Goal: Find specific page/section: Find specific page/section

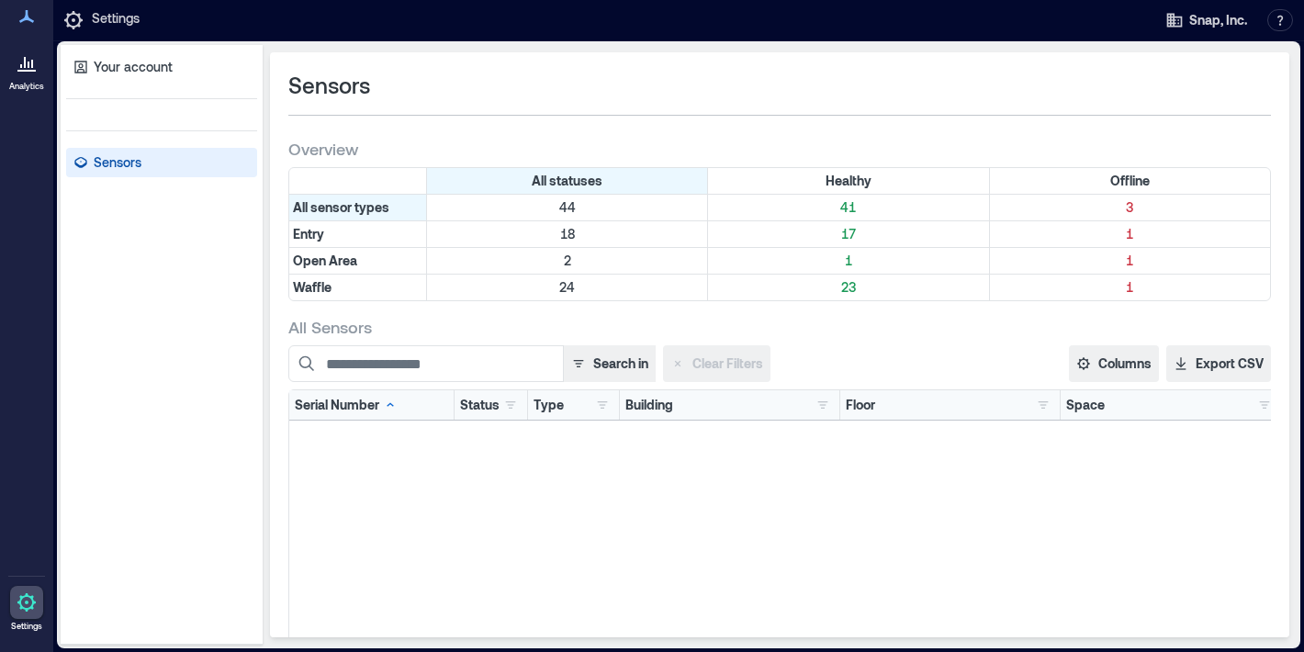
scroll to position [636, 0]
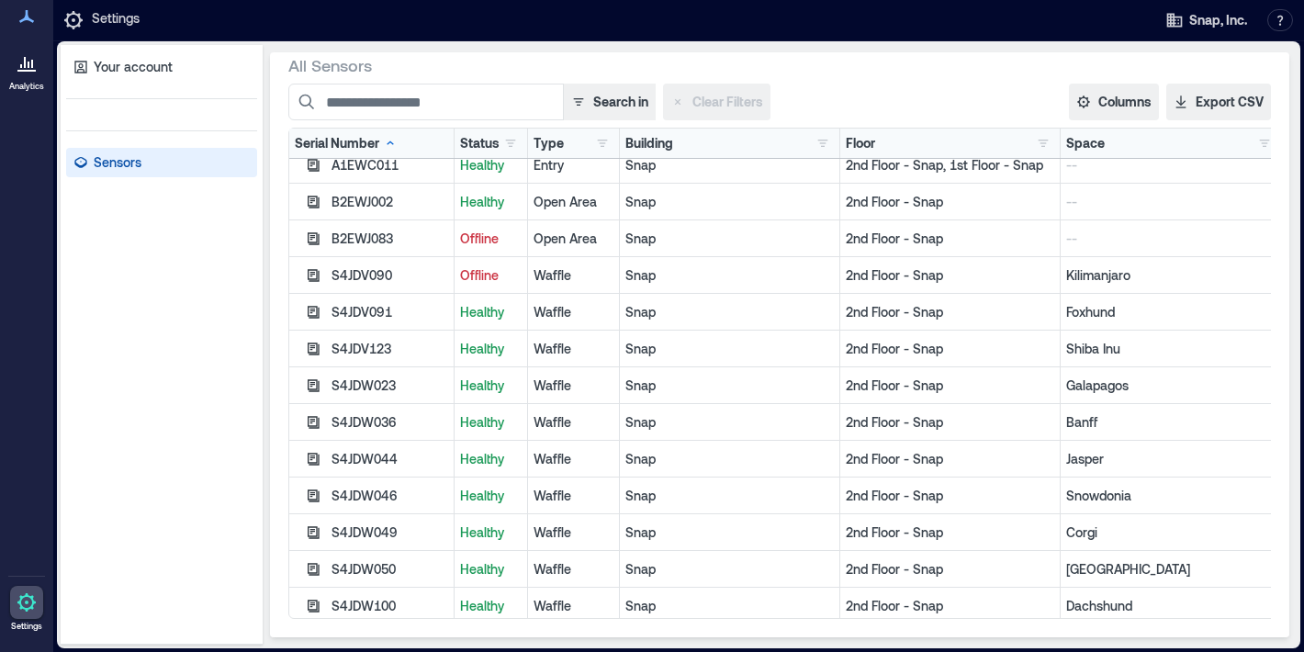
click at [482, 271] on p "Offline" at bounding box center [491, 275] width 62 height 18
click at [347, 276] on div "S4JDV090" at bounding box center [389, 275] width 117 height 18
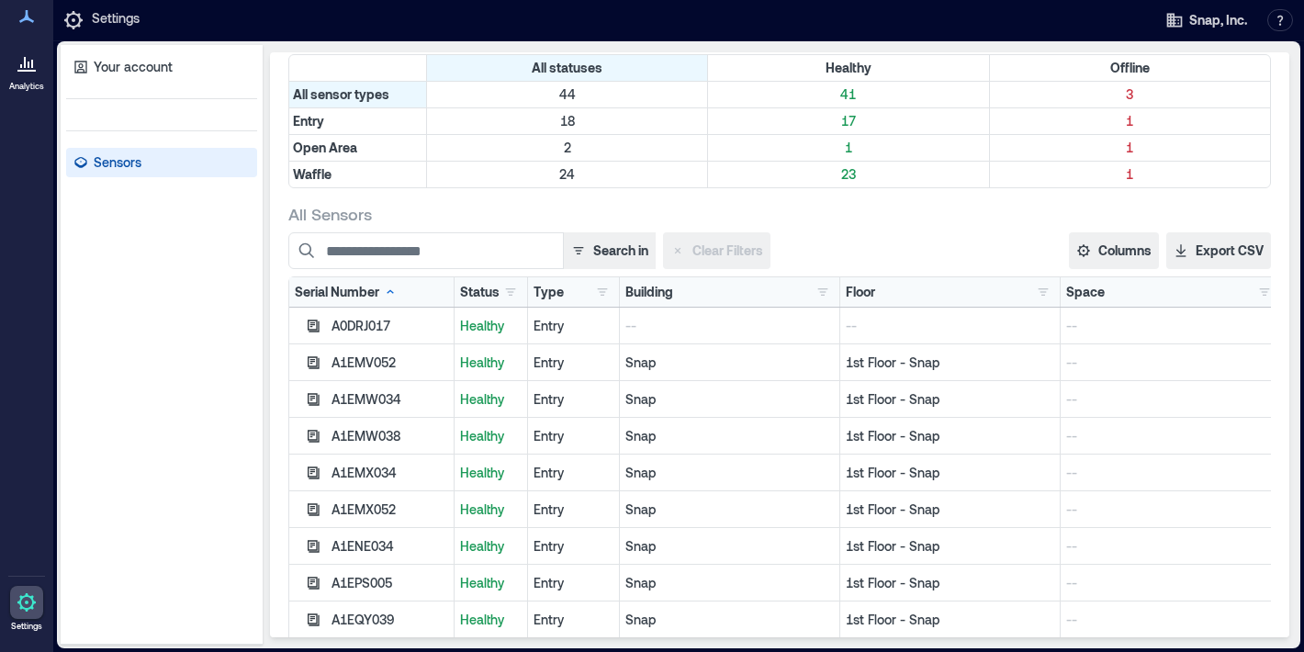
scroll to position [0, 0]
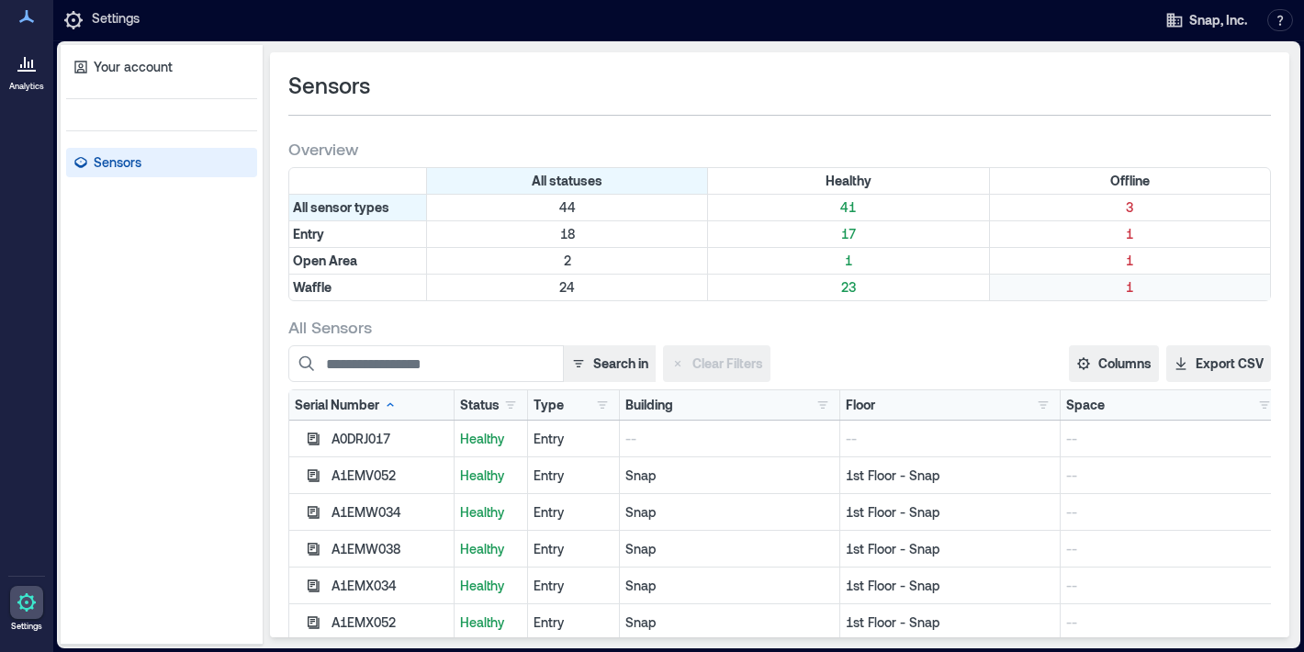
click at [1047, 281] on p "1" at bounding box center [1130, 287] width 273 height 18
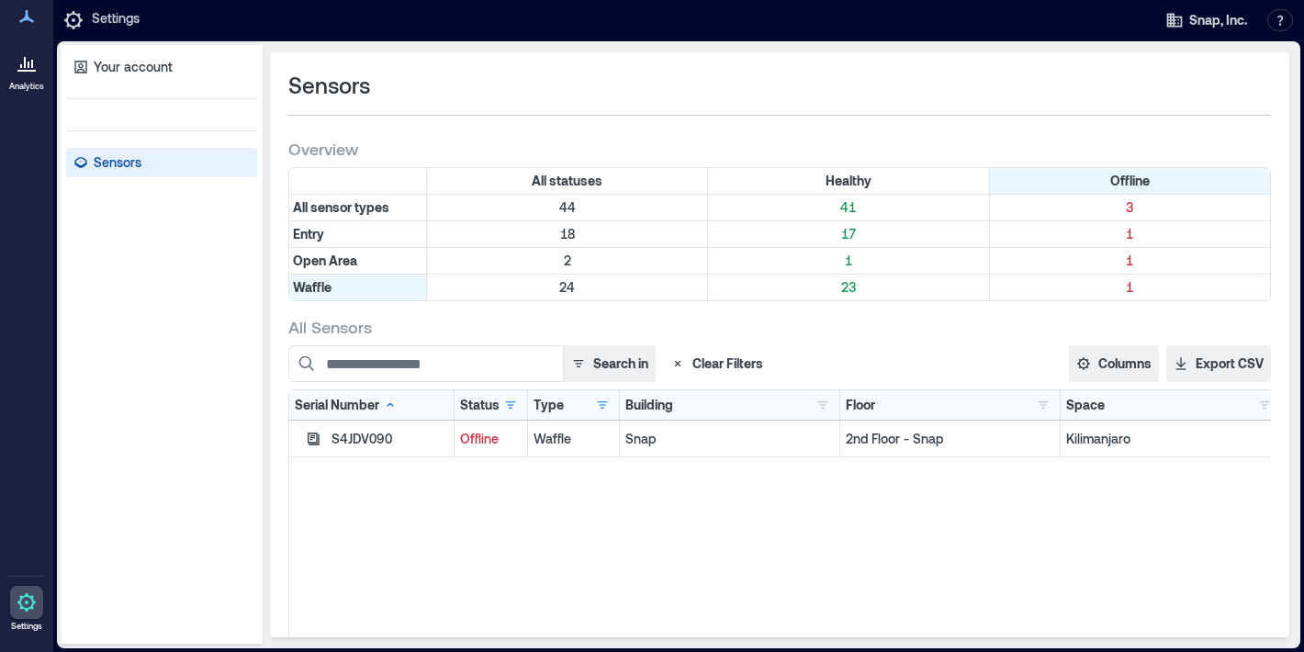
click at [542, 435] on div "Waffle" at bounding box center [574, 439] width 80 height 18
click at [363, 436] on div "S4JDV090" at bounding box center [389, 439] width 117 height 18
click at [29, 79] on div at bounding box center [26, 62] width 33 height 33
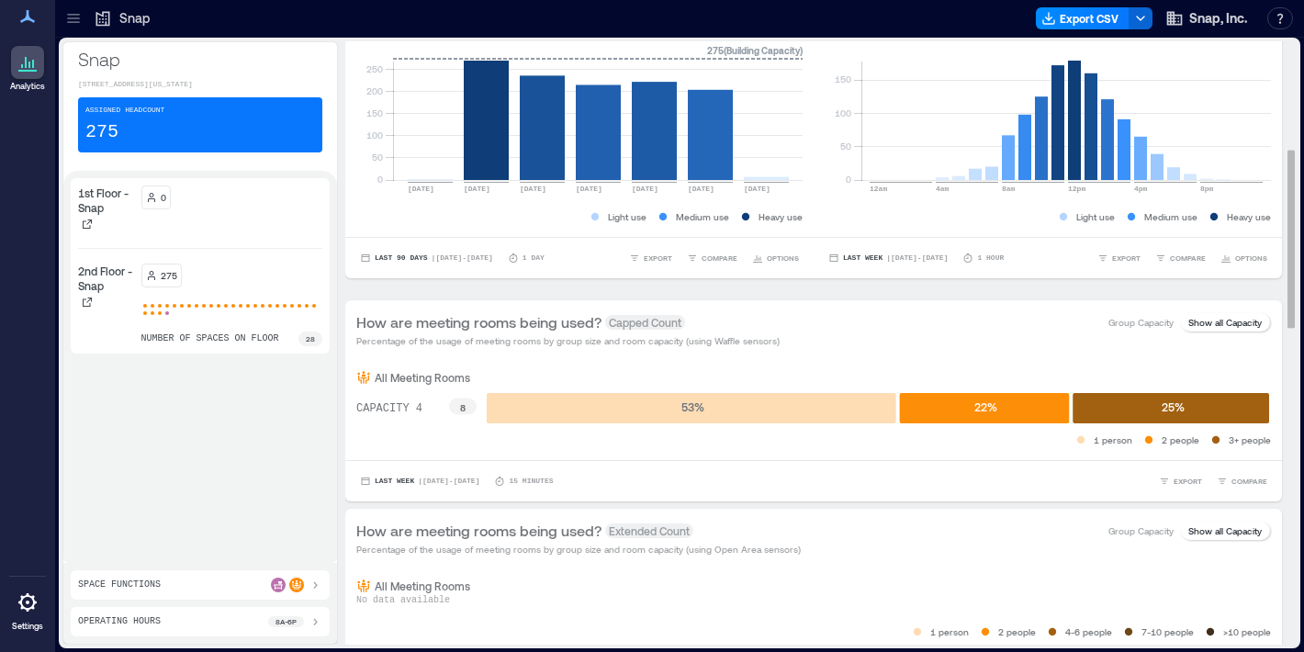
scroll to position [511, 0]
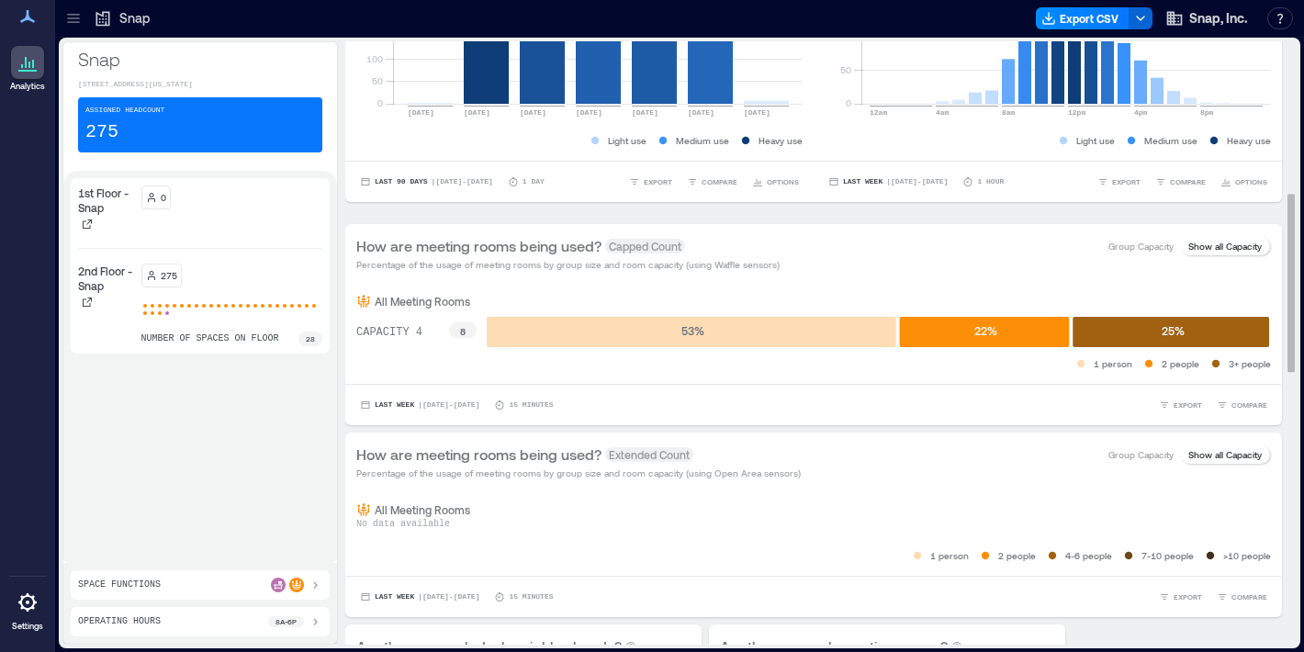
click at [602, 347] on rect at bounding box center [692, 332] width 410 height 30
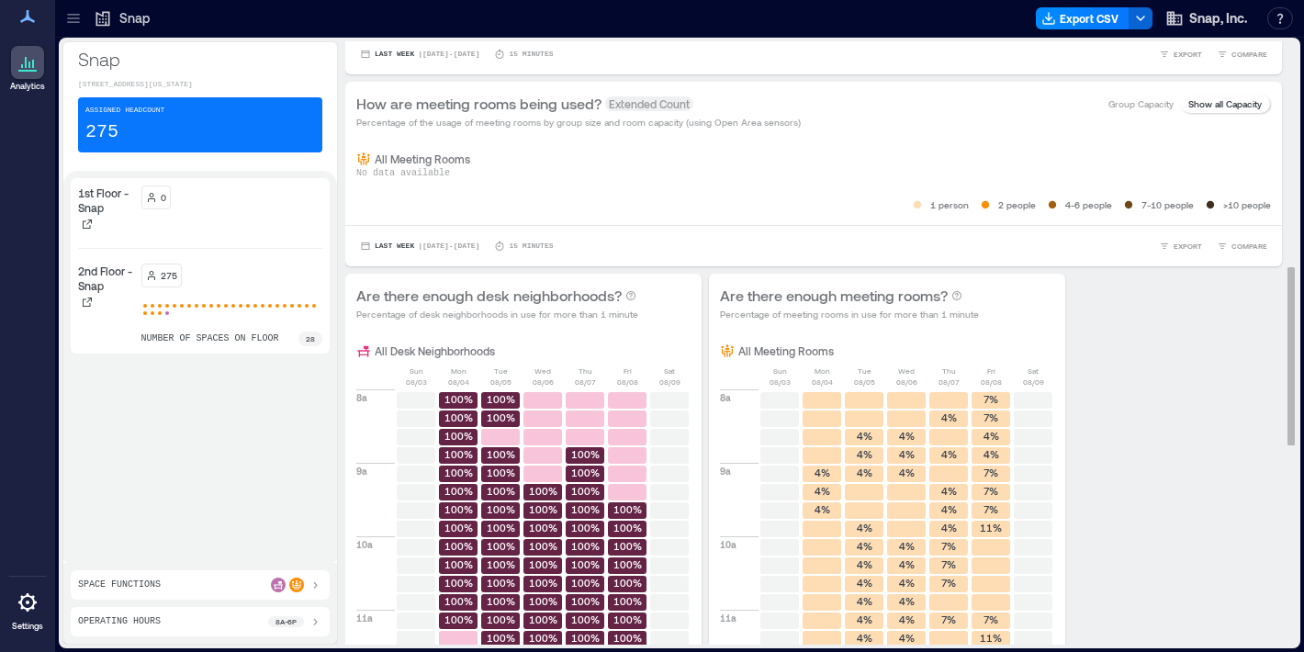
scroll to position [1063, 0]
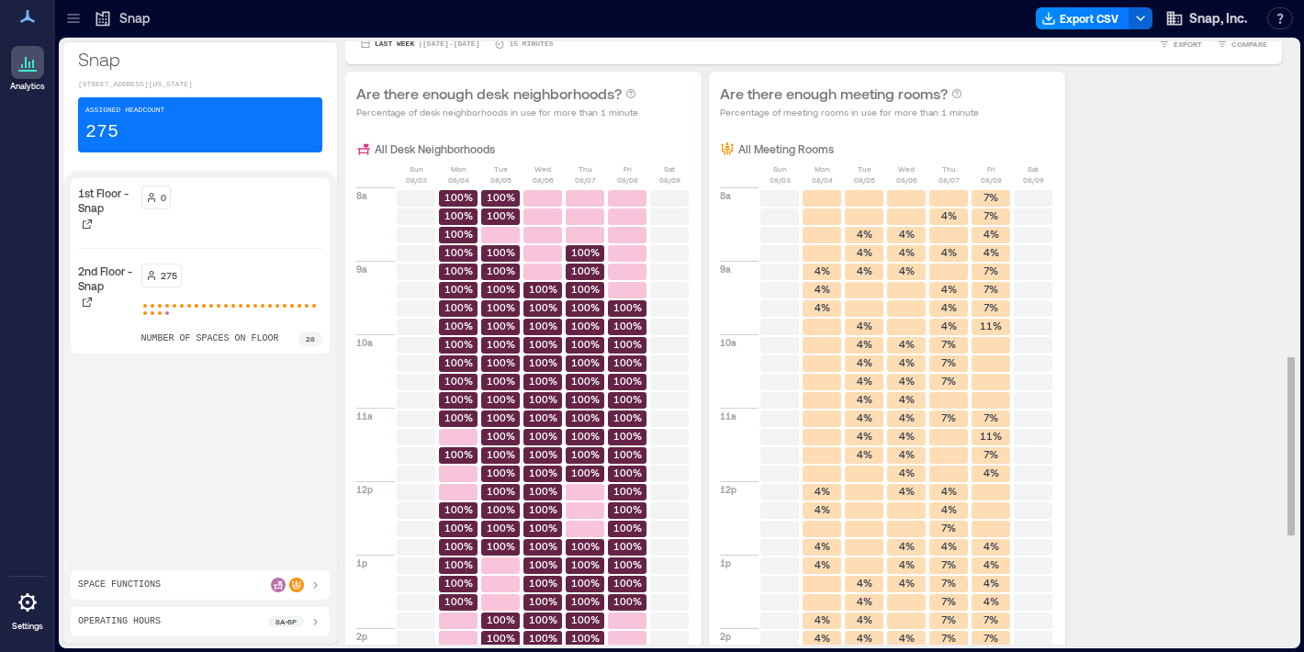
click at [534, 225] on rect at bounding box center [542, 216] width 39 height 17
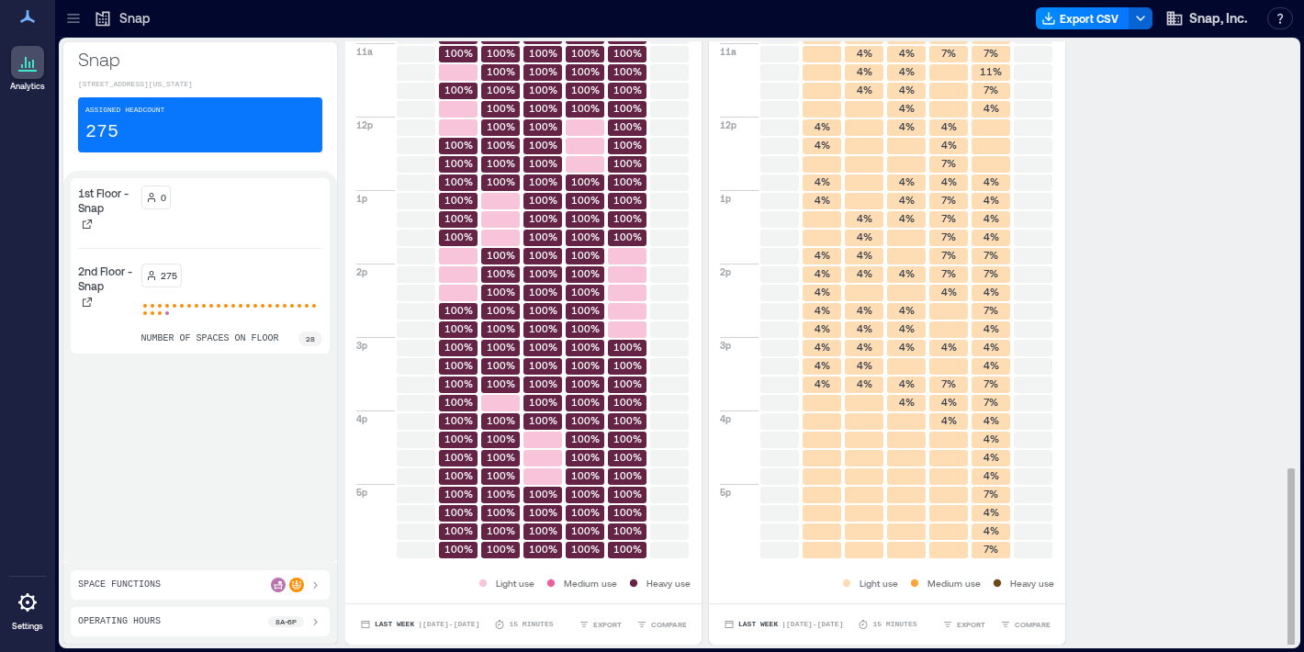
scroll to position [2, 0]
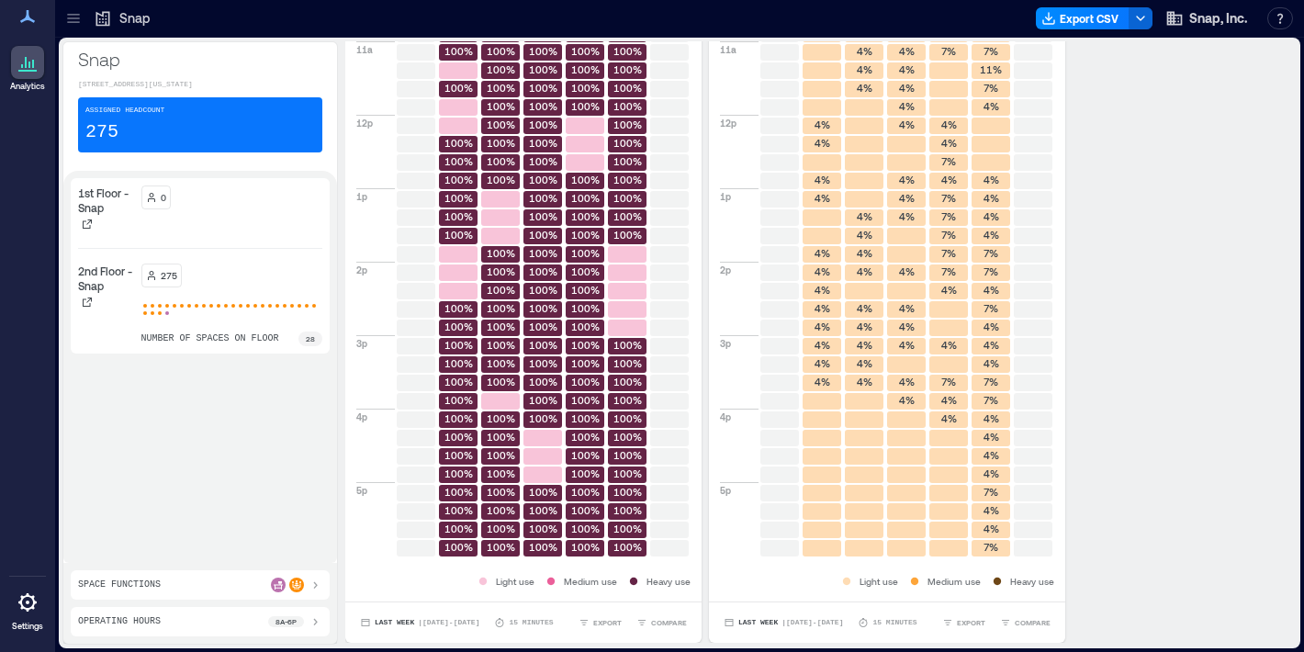
click at [276, 286] on div "275" at bounding box center [232, 276] width 182 height 24
click at [111, 278] on p "2nd Floor - Snap" at bounding box center [106, 278] width 56 height 29
click at [158, 315] on span at bounding box center [160, 313] width 4 height 4
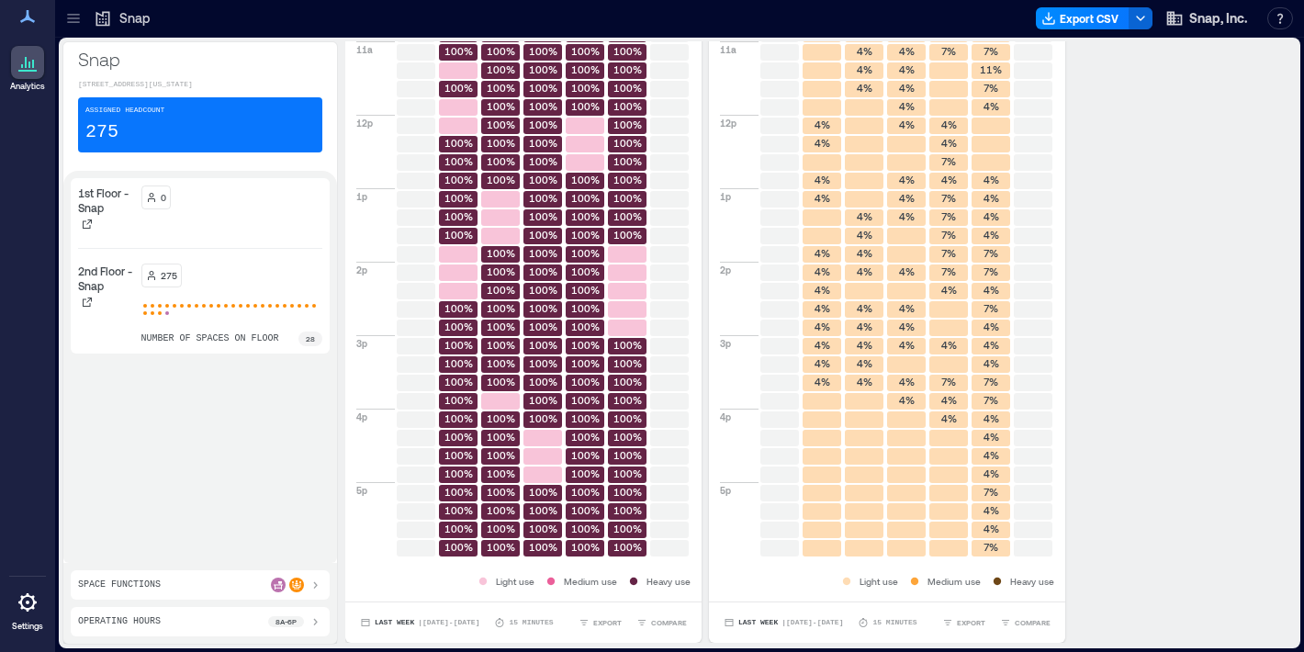
click at [252, 588] on div "Space Functions" at bounding box center [200, 585] width 244 height 15
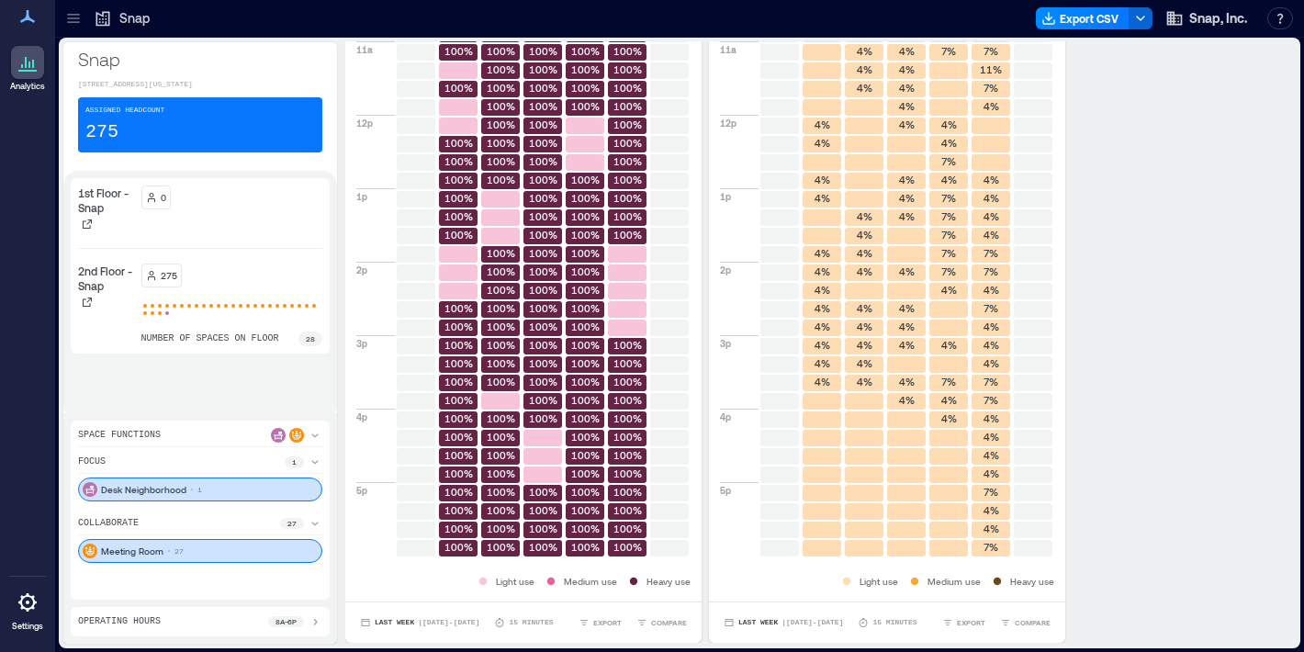
click at [246, 411] on div "1st Floor - Snap 0 2nd Floor - Snap 275 number of spaces on floor 28" at bounding box center [200, 292] width 274 height 242
